Goal: Use online tool/utility: Utilize a website feature to perform a specific function

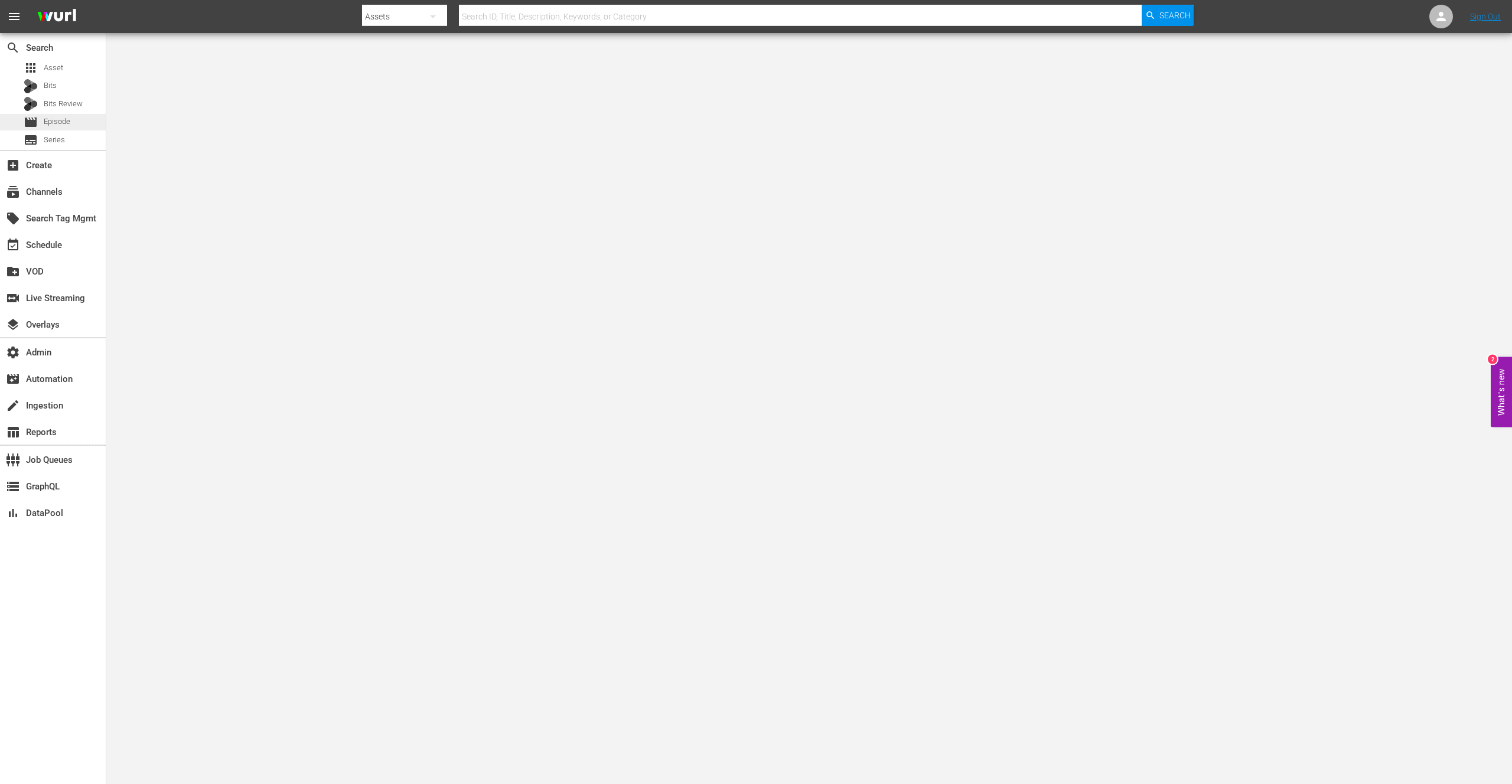
click at [62, 124] on span "Episode" at bounding box center [57, 121] width 26 height 11
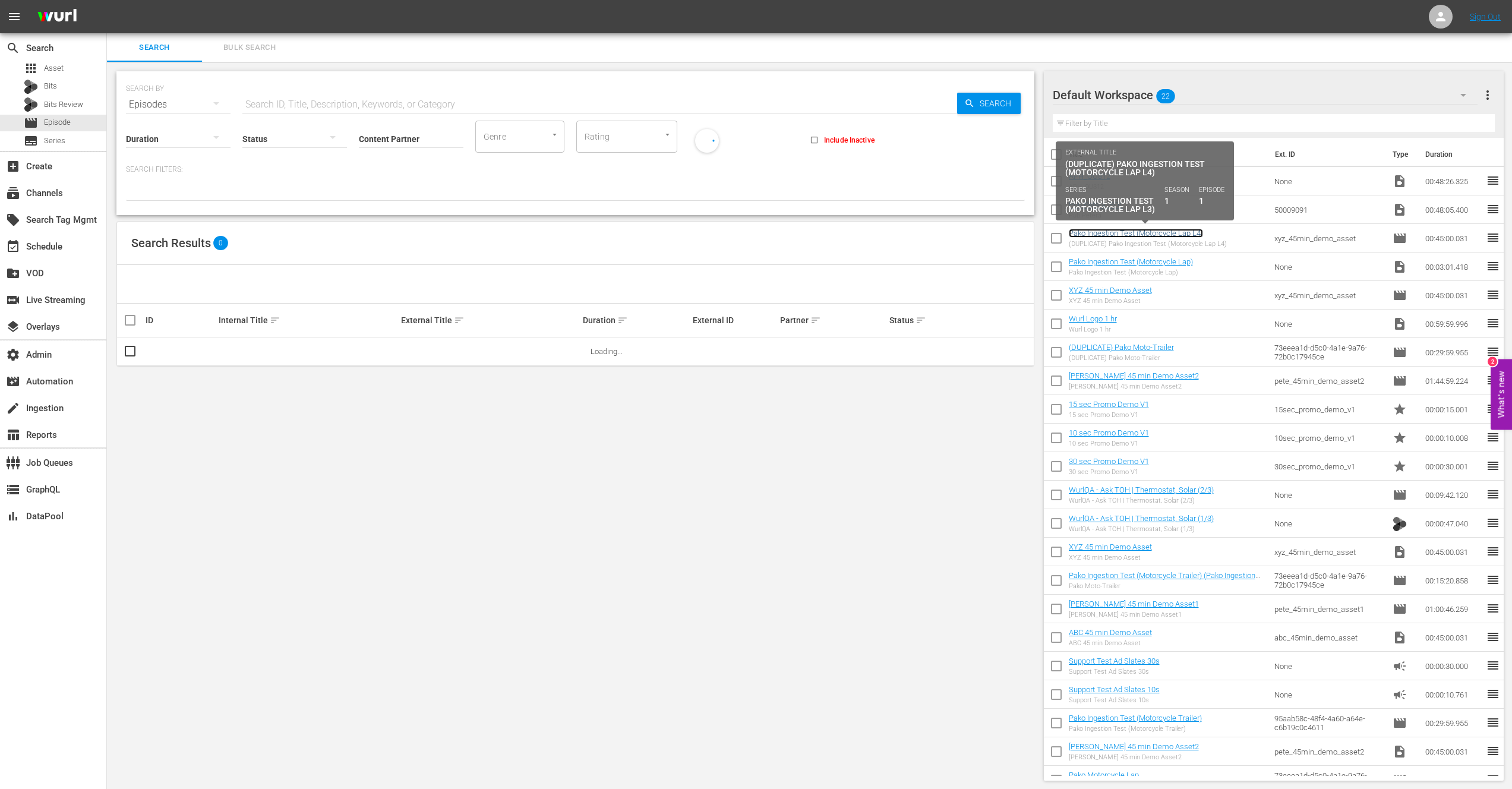
click at [1118, 234] on link "Pako Ingestion Test (Motorcycle Lap L4)" at bounding box center [1136, 233] width 135 height 9
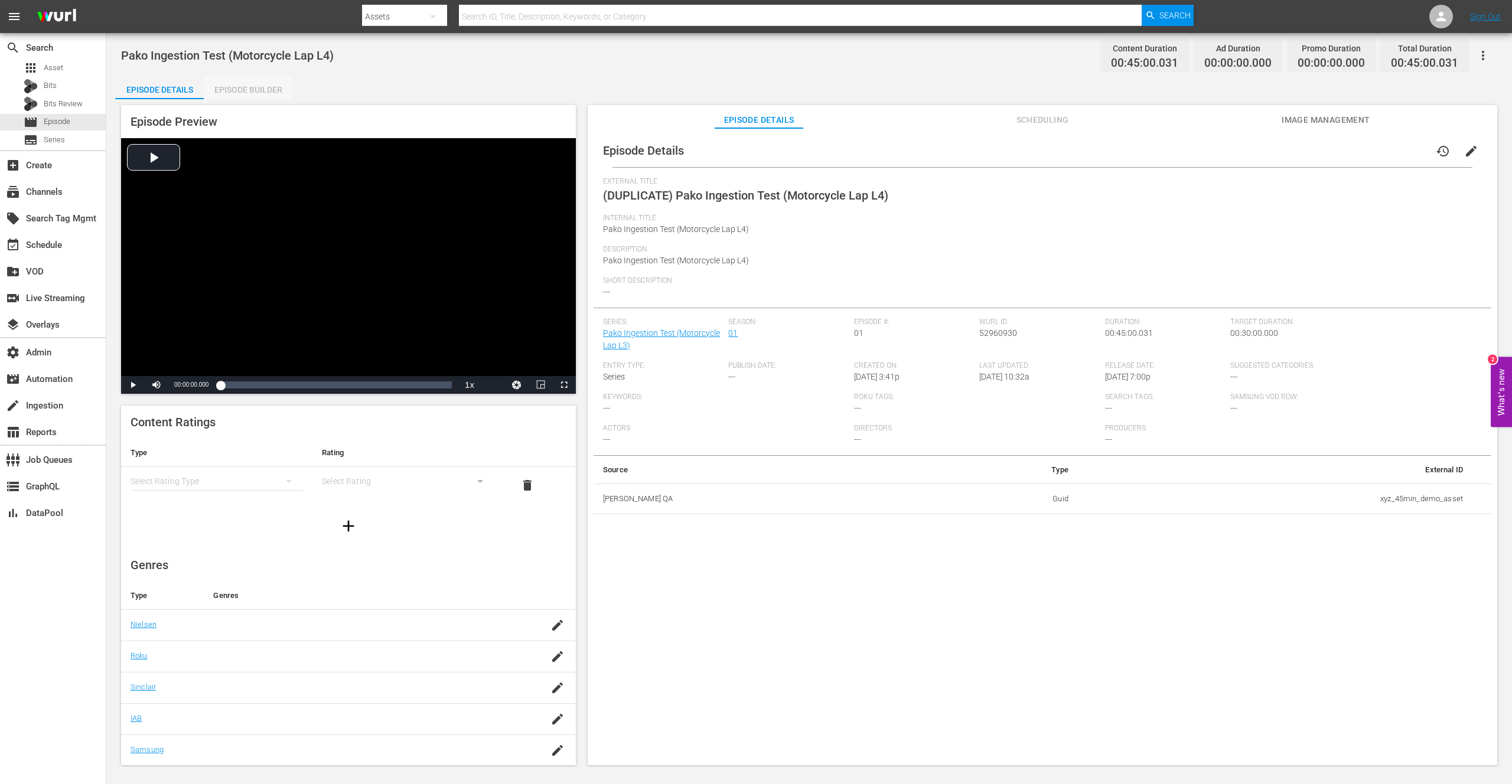
click at [261, 94] on div "Episode Builder" at bounding box center [248, 89] width 89 height 29
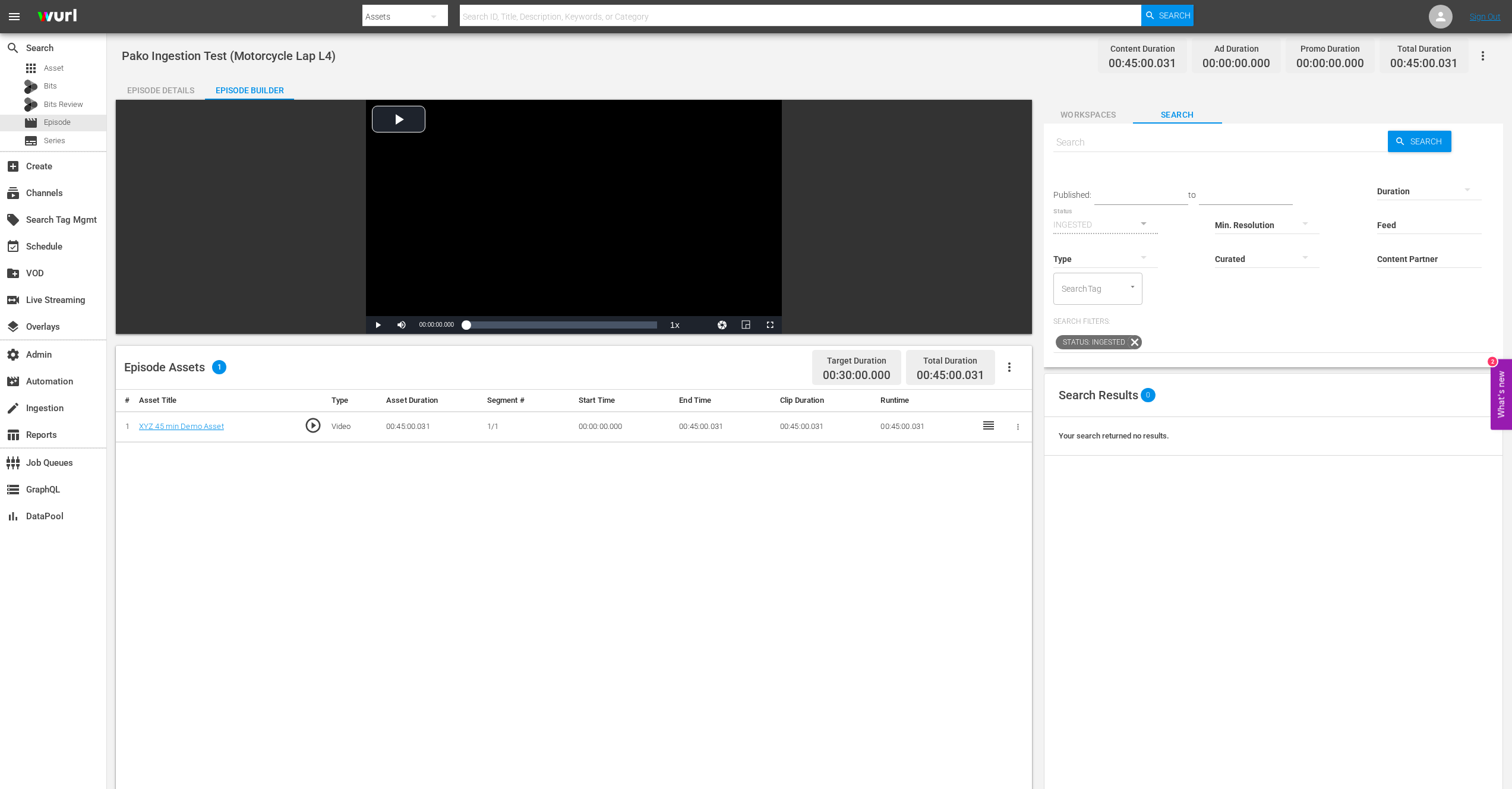
click at [1011, 368] on icon "button" at bounding box center [1009, 366] width 14 height 14
